Goal: Find specific page/section: Find specific page/section

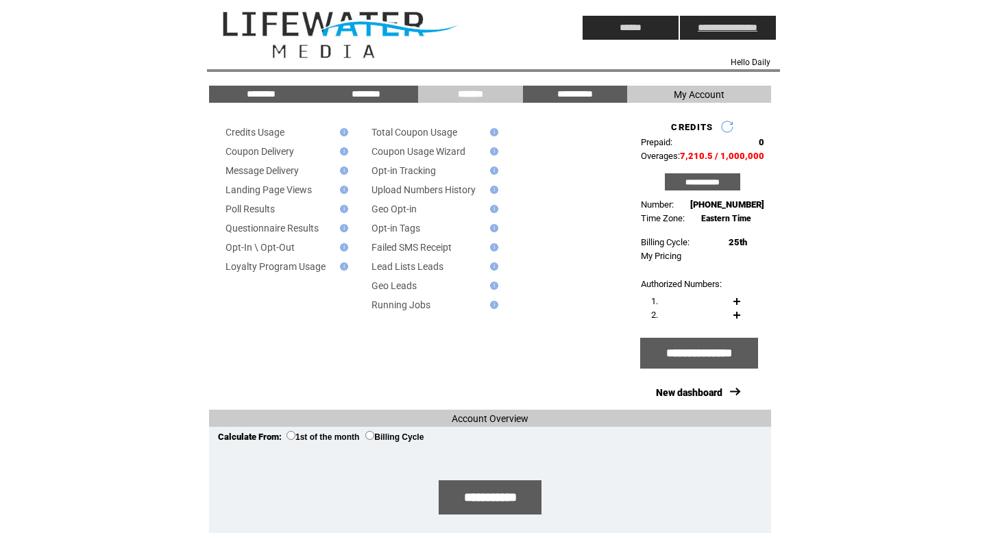
click at [739, 28] on input "**********" at bounding box center [728, 28] width 96 height 24
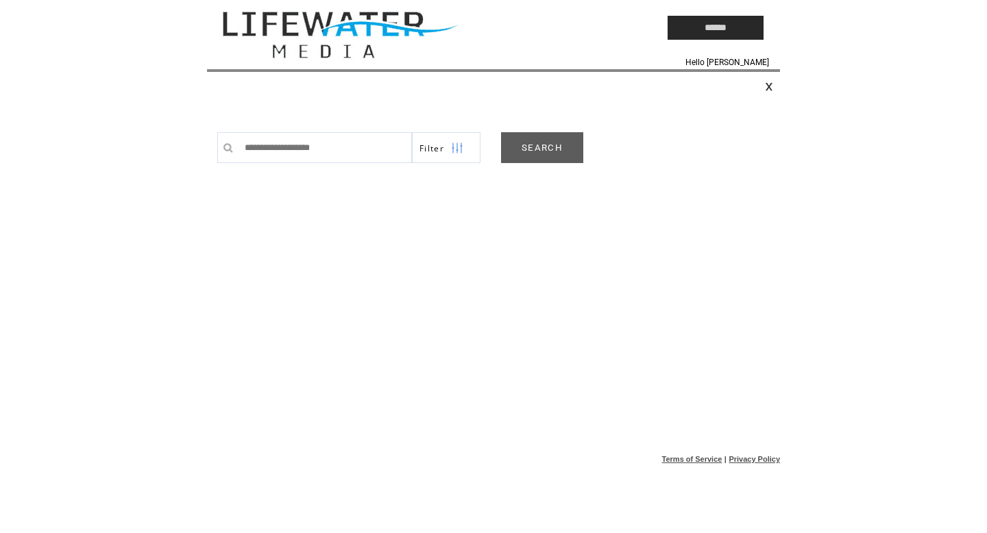
click at [527, 136] on link "SEARCH" at bounding box center [542, 147] width 82 height 31
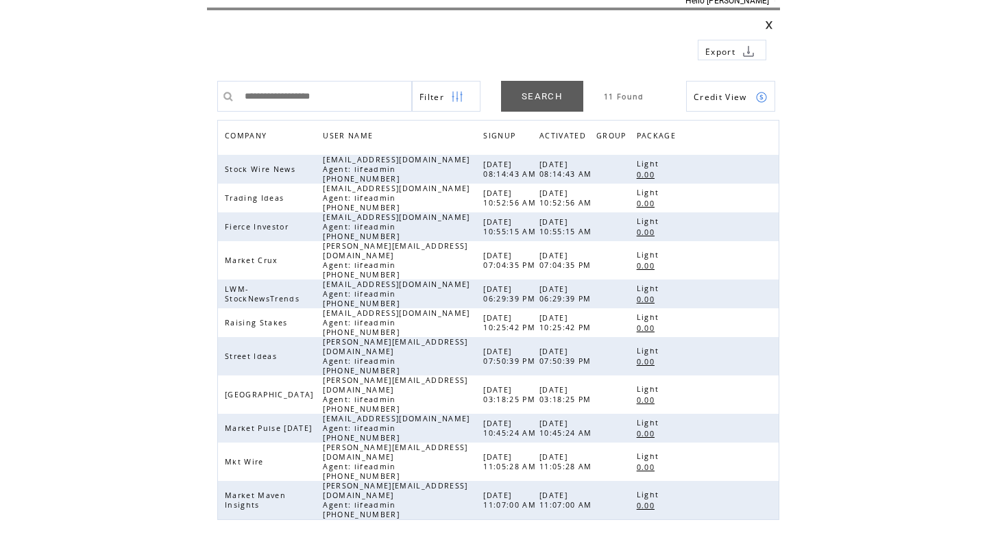
scroll to position [62, 0]
click at [766, 320] on link at bounding box center [762, 323] width 12 height 12
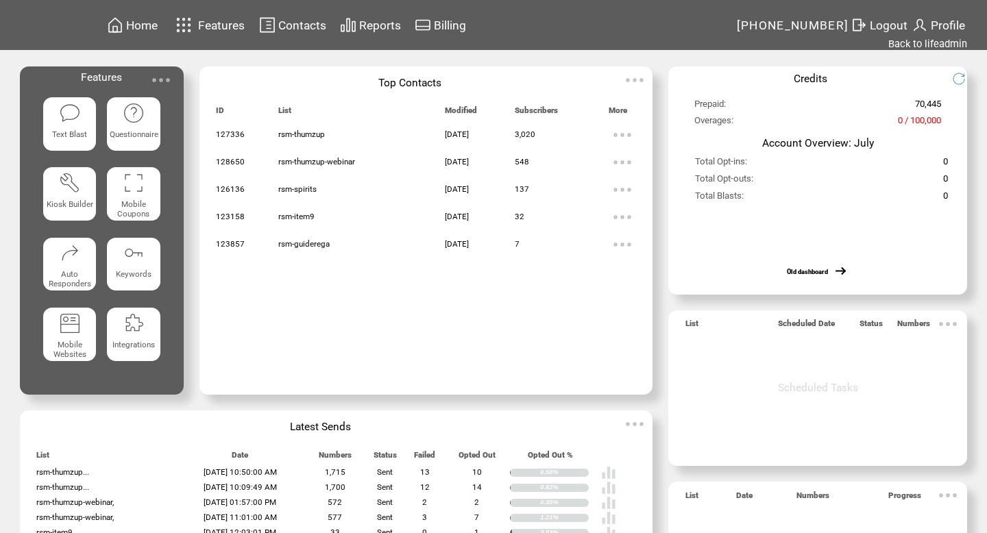
click at [294, 21] on span "Contacts" at bounding box center [302, 26] width 48 height 14
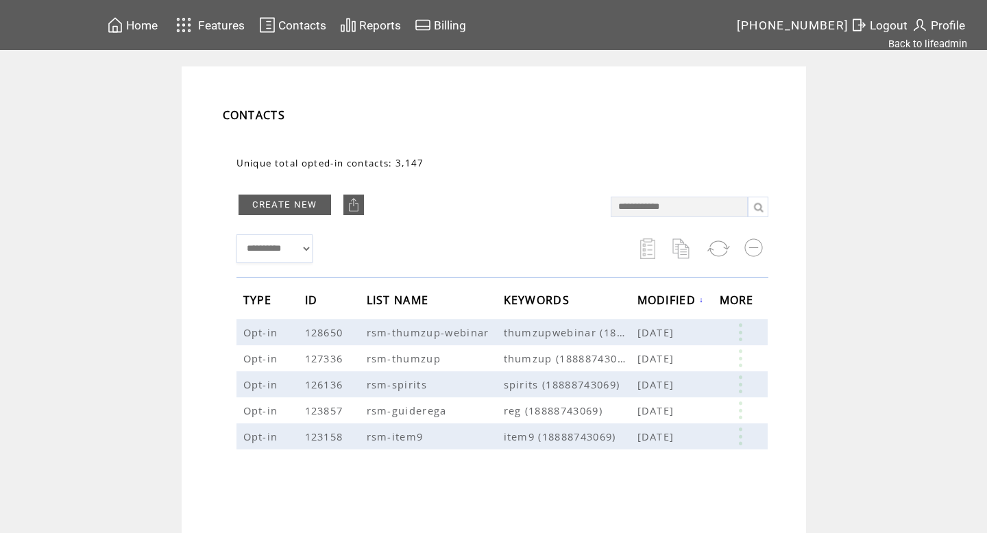
click at [299, 36] on td "Contacts" at bounding box center [287, 25] width 81 height 27
click at [305, 25] on span "Contacts" at bounding box center [302, 26] width 48 height 14
click at [919, 40] on link "Back to lifeadmin" at bounding box center [927, 44] width 79 height 12
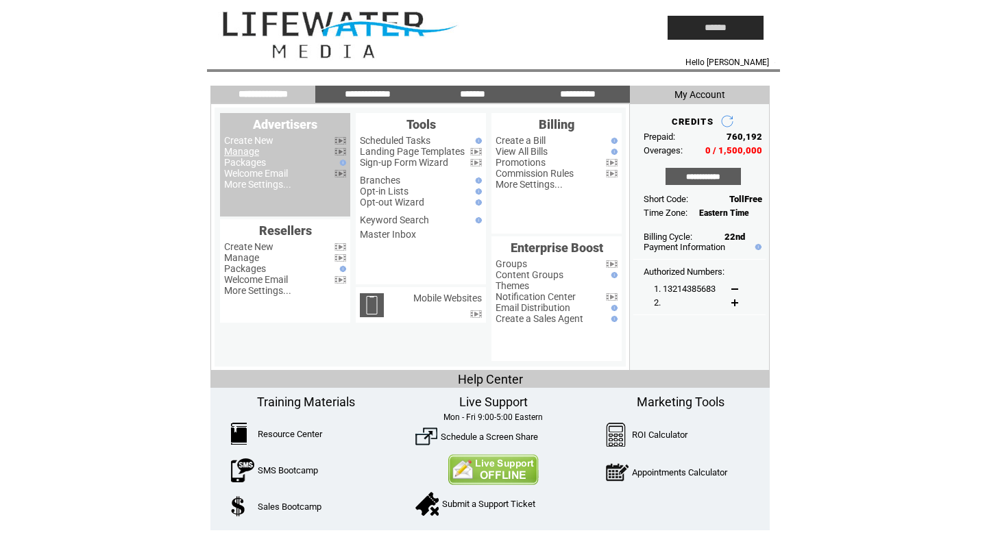
click at [248, 154] on link "Manage" at bounding box center [241, 151] width 35 height 11
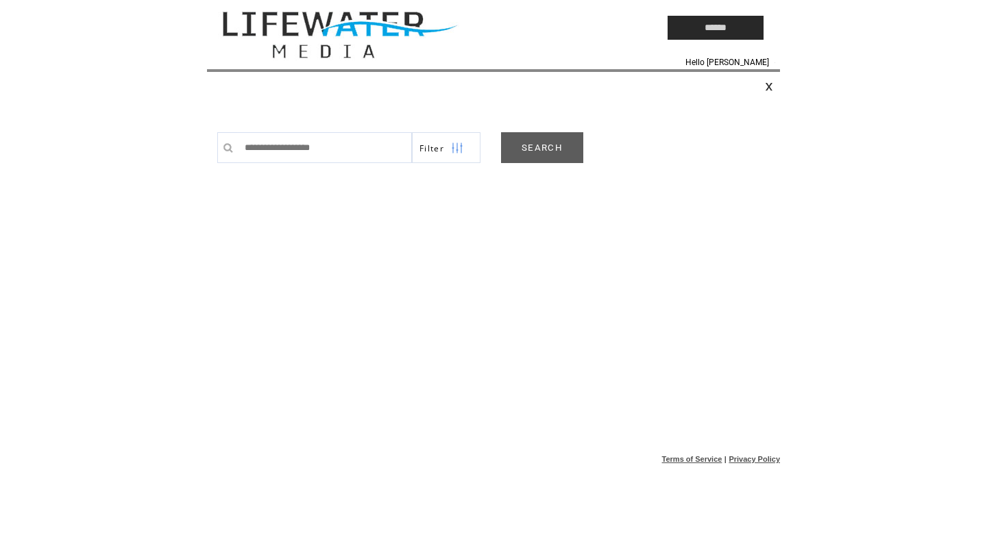
click at [550, 153] on link "SEARCH" at bounding box center [542, 147] width 82 height 31
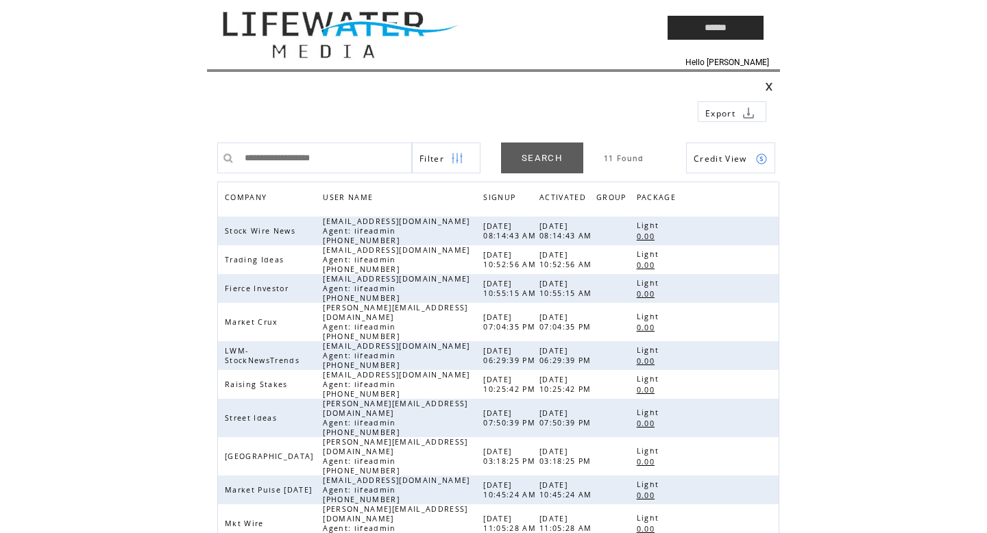
scroll to position [88, 0]
